Goal: Obtain resource: Obtain resource

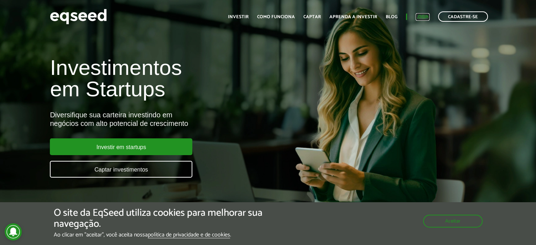
click at [420, 17] on link "Login" at bounding box center [422, 17] width 14 height 5
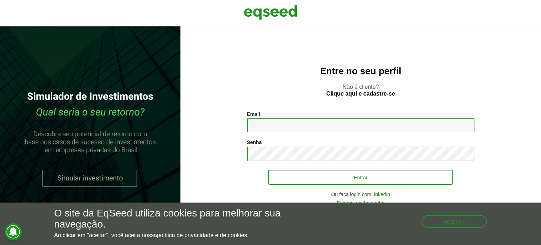
type input "**********"
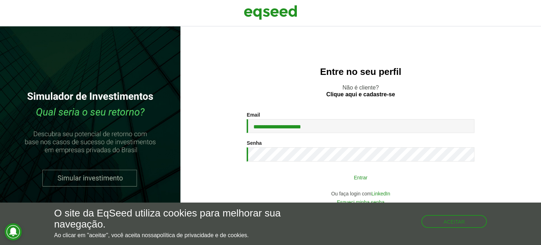
click at [328, 176] on button "Entrar" at bounding box center [360, 177] width 185 height 14
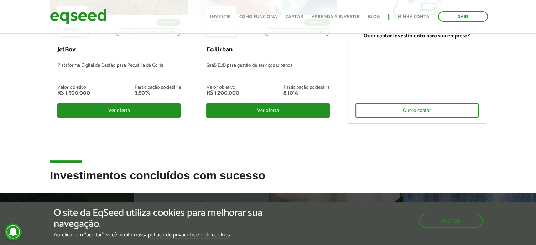
scroll to position [142, 0]
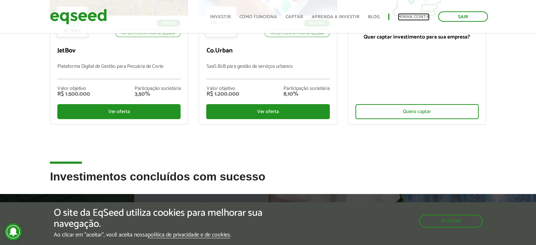
click at [401, 16] on link "Minha conta" at bounding box center [414, 17] width 32 height 5
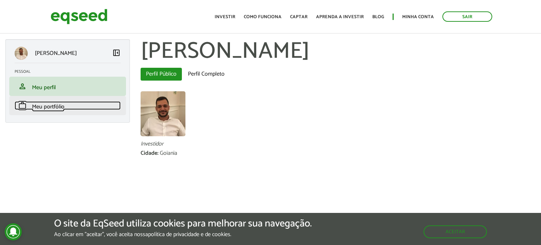
click at [39, 105] on span "Meu portfólio" at bounding box center [48, 107] width 32 height 10
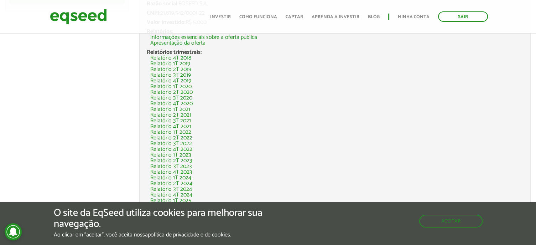
scroll to position [111, 0]
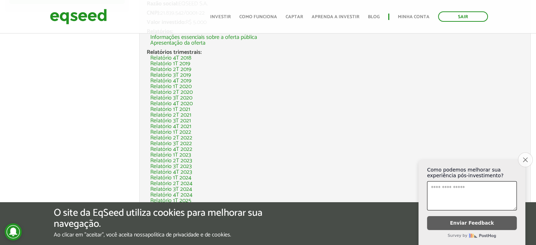
click at [523, 157] on icon "Close survey" at bounding box center [525, 159] width 5 height 5
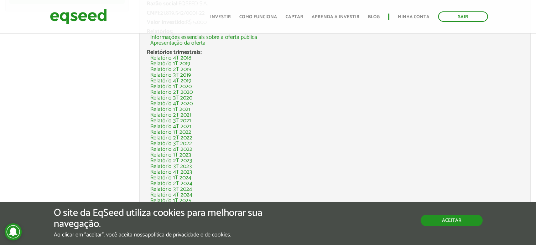
click at [450, 219] on button "Aceitar" at bounding box center [451, 219] width 62 height 11
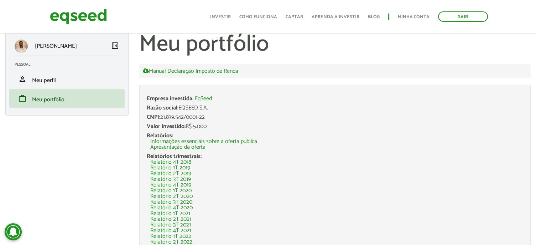
scroll to position [4, 0]
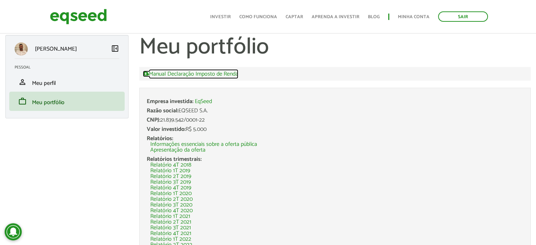
click at [212, 72] on link "Manual Declaração Imposto de Renda" at bounding box center [190, 73] width 95 height 6
